Goal: Transaction & Acquisition: Purchase product/service

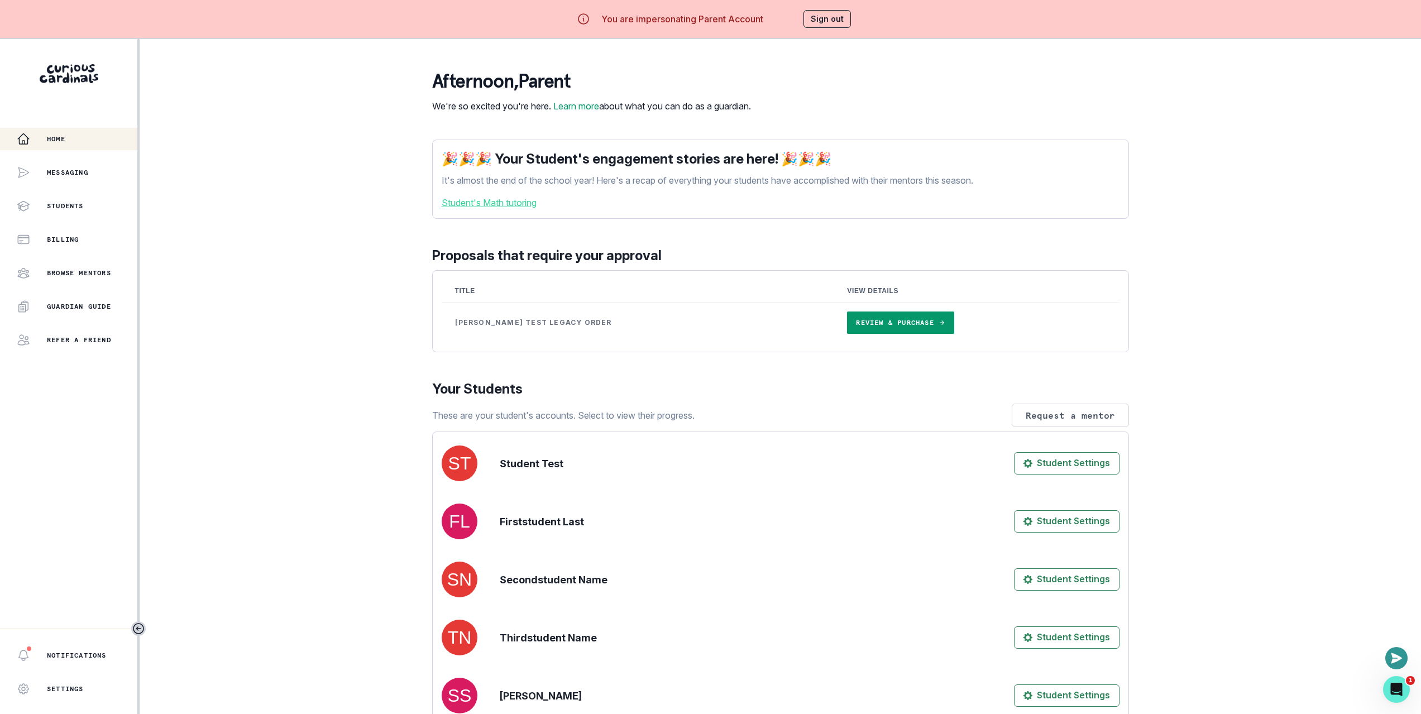
click at [847, 334] on link "Review & Purchase" at bounding box center [900, 323] width 107 height 22
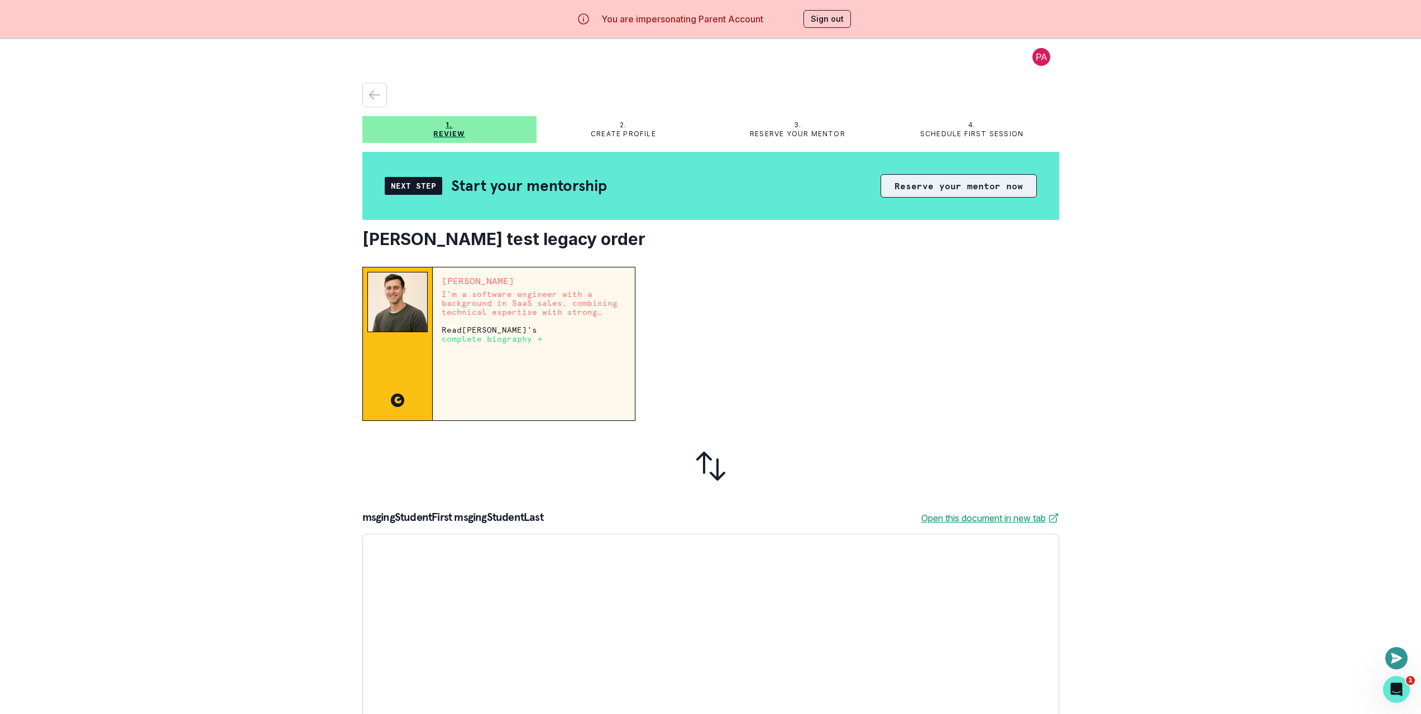
click at [910, 192] on button "Reserve your mentor now" at bounding box center [959, 185] width 156 height 23
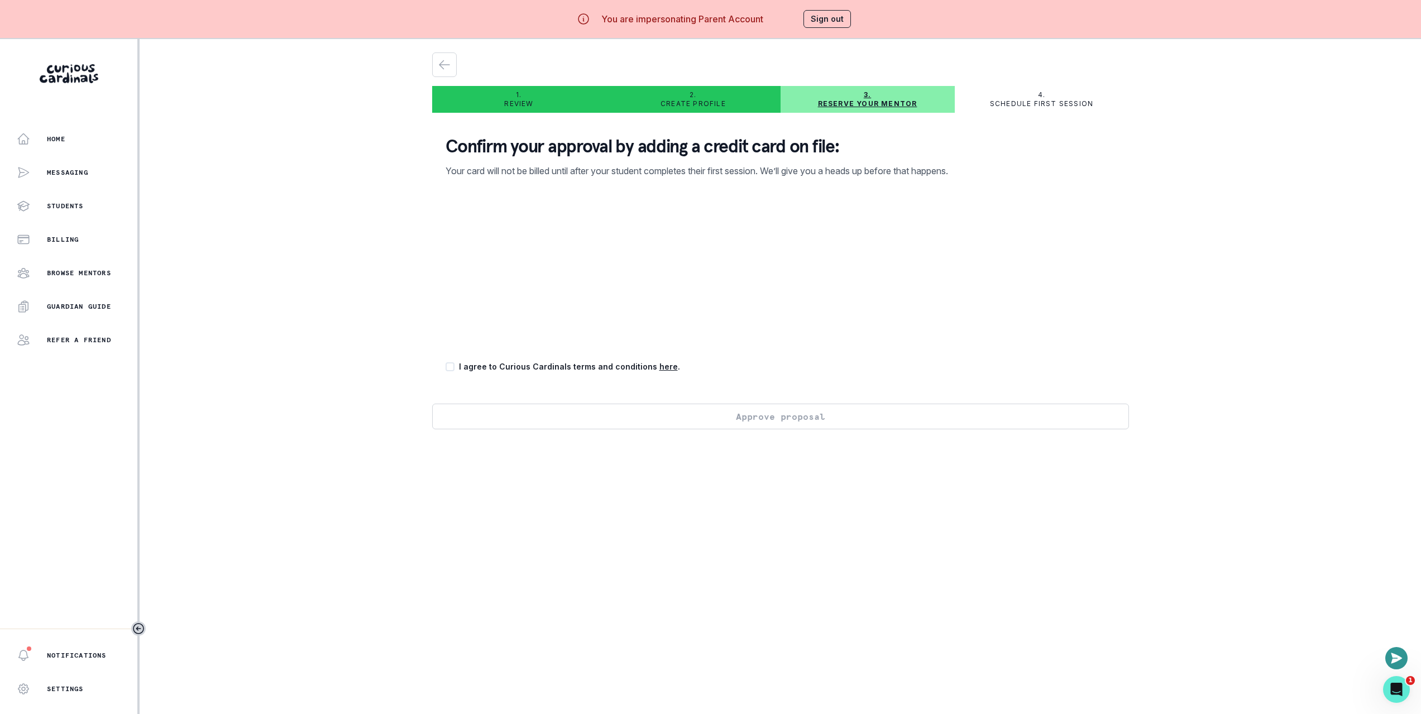
click at [351, 385] on div "Home Messaging Students Billing Browse Mentors Guardian Guide Refer a friend No…" at bounding box center [710, 396] width 1421 height 714
click at [450, 362] on div "Confirm your approval by adding a credit card on file: Your card will not be bi…" at bounding box center [780, 263] width 697 height 282
click at [454, 367] on span at bounding box center [450, 366] width 9 height 9
click at [446, 367] on input "checkbox" at bounding box center [445, 367] width 1 height 1
checkbox input "true"
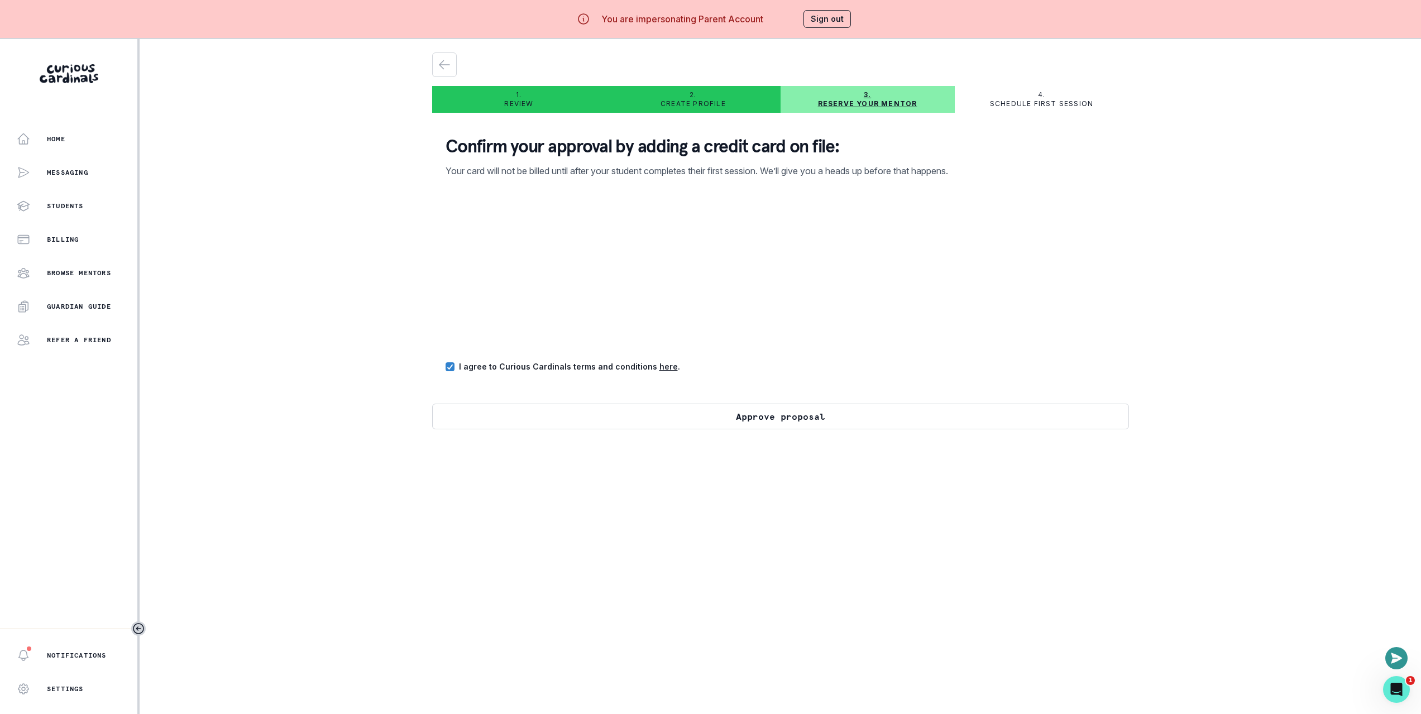
click at [505, 416] on button "Approve proposal" at bounding box center [780, 417] width 697 height 26
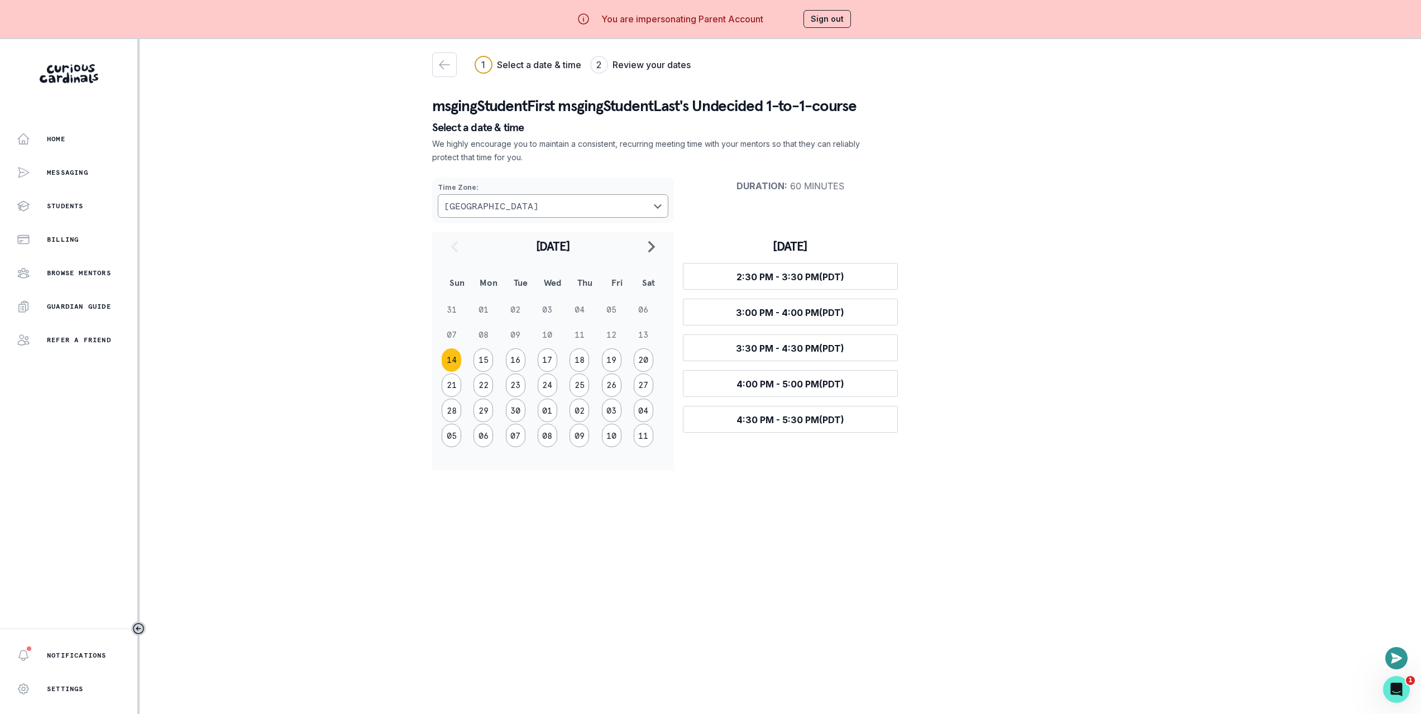
click at [932, 147] on div "msgingStudentFirst msgingStudentLast's Undecided 1-to-1-course Select a date & …" at bounding box center [780, 276] width 697 height 389
click at [476, 108] on p "msgingStudentFirst msgingStudentLast's Undecided 1-to-1-course" at bounding box center [780, 106] width 697 height 22
drag, startPoint x: 476, startPoint y: 108, endPoint x: 785, endPoint y: 105, distance: 309.4
click at [785, 105] on p "msgingStudentFirst msgingStudentLast's Undecided 1-to-1-course" at bounding box center [780, 106] width 697 height 22
click at [744, 105] on p "msgingStudentFirst msgingStudentLast's Undecided 1-to-1-course" at bounding box center [780, 106] width 697 height 22
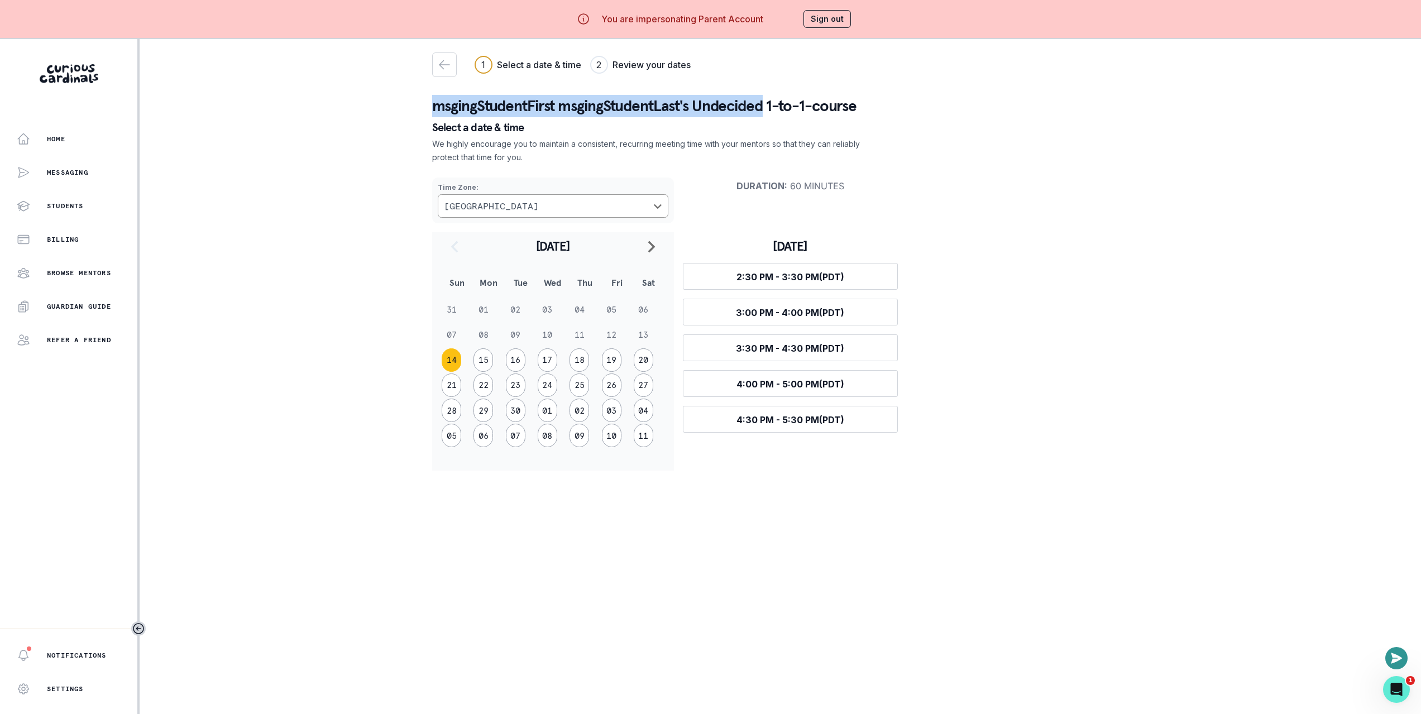
drag, startPoint x: 744, startPoint y: 104, endPoint x: 502, endPoint y: 109, distance: 242.4
click at [502, 109] on p "msgingStudentFirst msgingStudentLast's Undecided 1-to-1-course" at bounding box center [780, 106] width 697 height 22
click at [97, 170] on div "Messaging" at bounding box center [68, 172] width 137 height 22
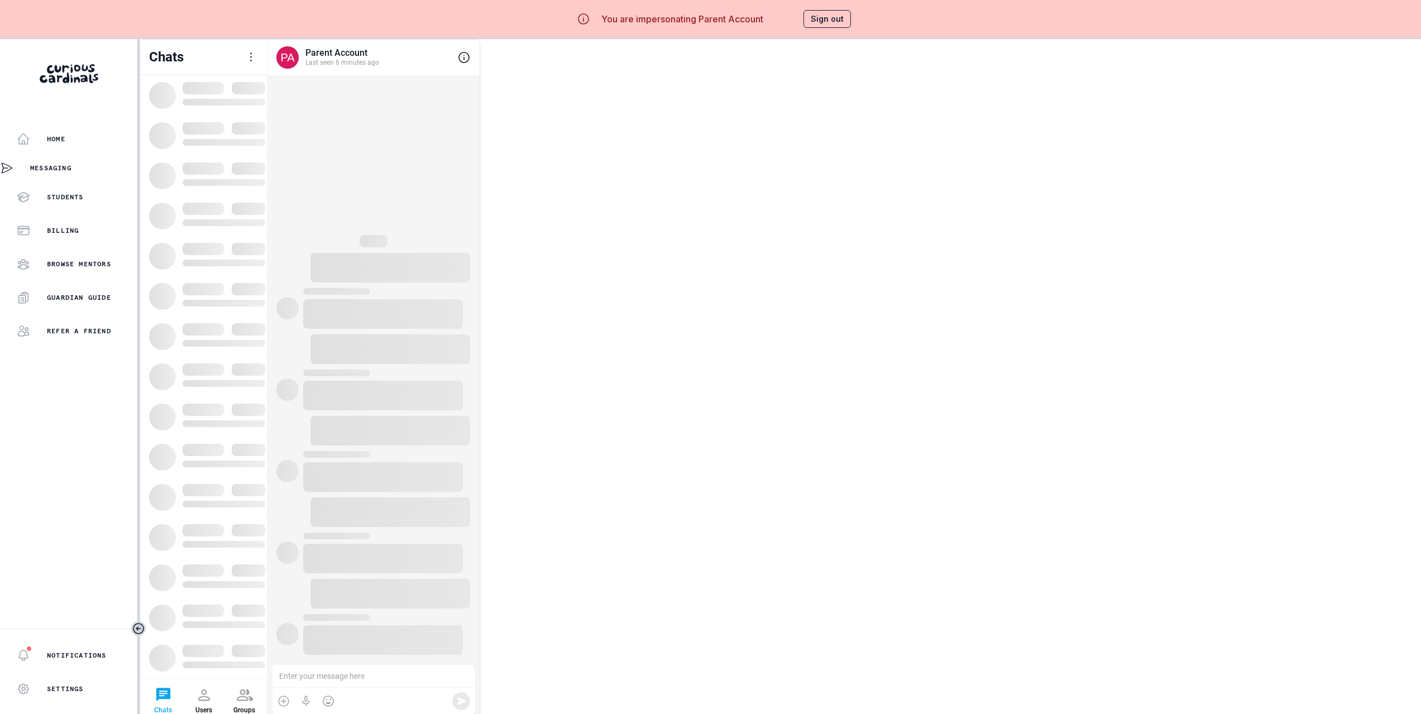
scroll to position [8, 0]
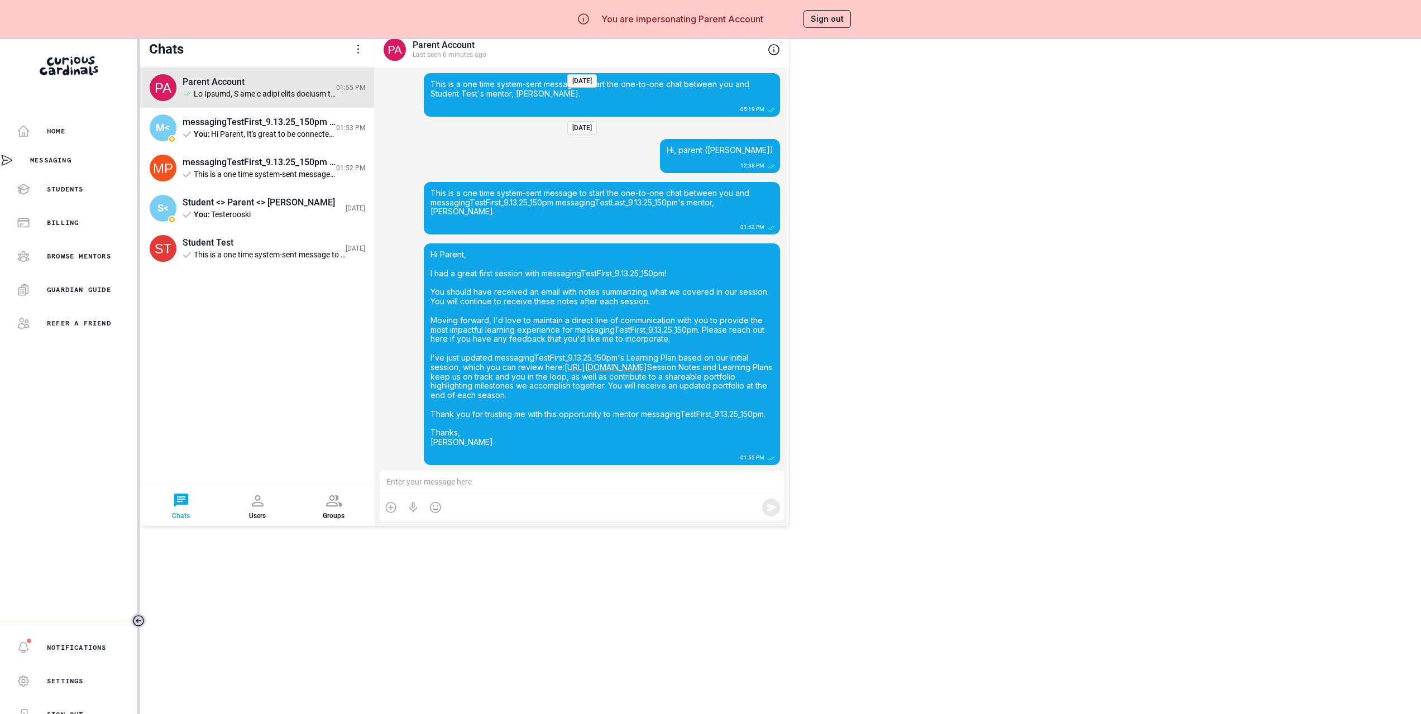
click at [305, 337] on div "Parent Account 01:55 PM M< messagingTestFirst_9.13.25_150pm <> Parent <> [PERSO…" at bounding box center [257, 276] width 235 height 417
click at [87, 130] on div "Home" at bounding box center [77, 131] width 121 height 13
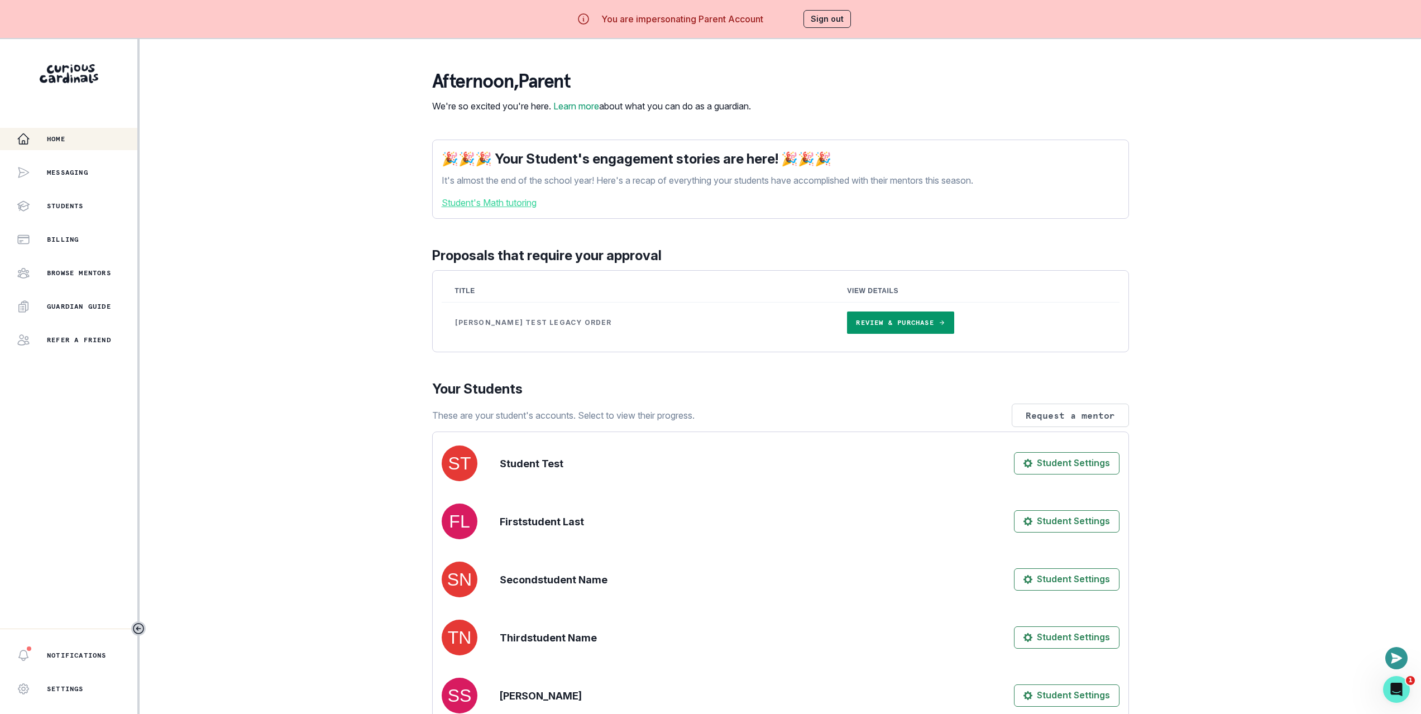
click at [342, 127] on div "Home Messaging Students Billing Browse Mentors Guardian Guide Refer a friend No…" at bounding box center [710, 396] width 1421 height 714
drag, startPoint x: 295, startPoint y: 170, endPoint x: 536, endPoint y: 149, distance: 241.1
click at [307, 170] on div "Home Messaging Students Billing Browse Mentors Guardian Guide Refer a friend No…" at bounding box center [710, 396] width 1421 height 714
click at [318, 262] on div "Home Messaging Students Billing Browse Mentors Guardian Guide Refer a friend No…" at bounding box center [710, 396] width 1421 height 714
click at [400, 199] on div "Home Messaging Students Billing Browse Mentors Guardian Guide Refer a friend No…" at bounding box center [710, 396] width 1421 height 714
